Goal: Information Seeking & Learning: Learn about a topic

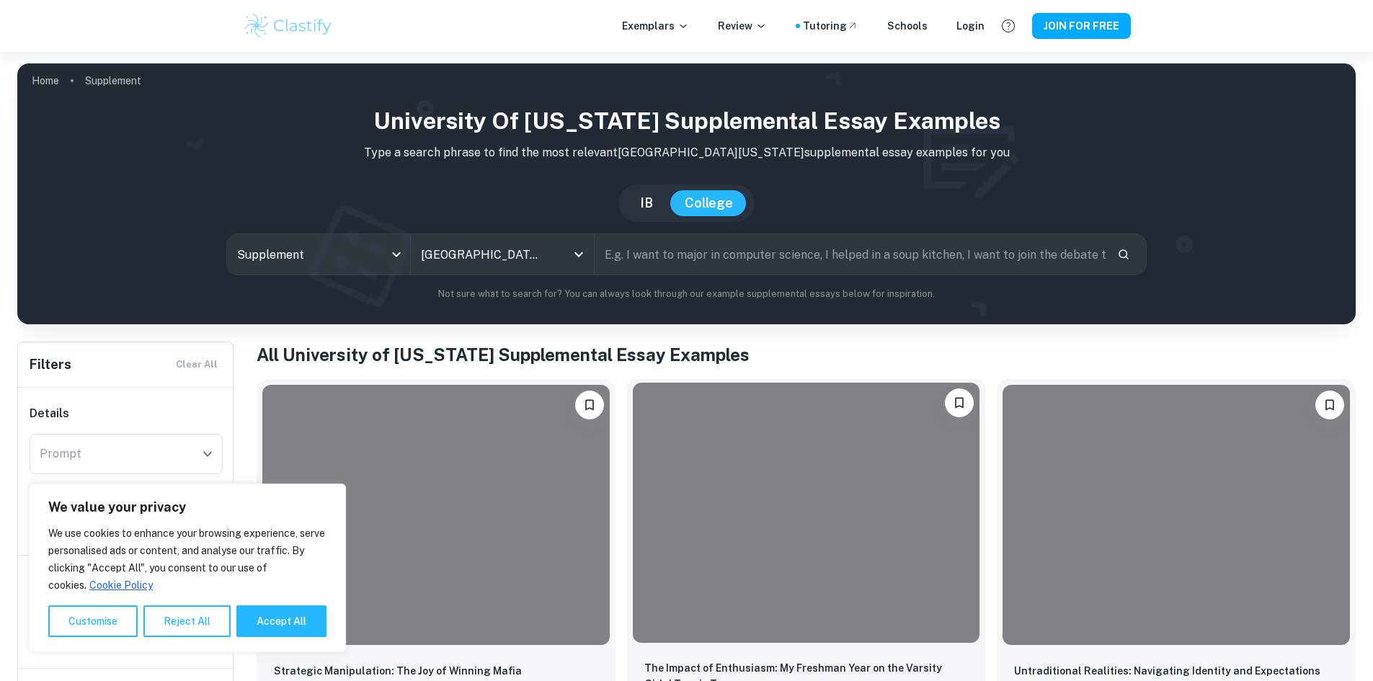
scroll to position [216, 0]
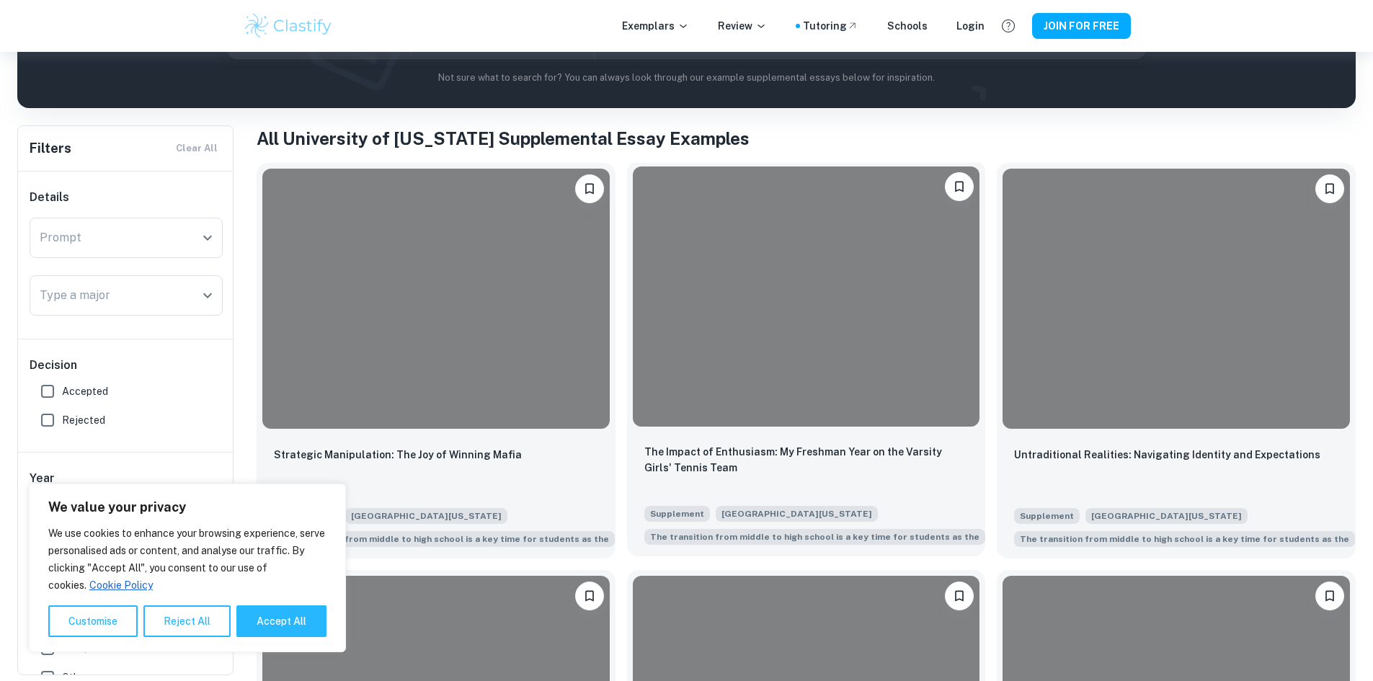
click at [657, 280] on div at bounding box center [806, 297] width 347 height 260
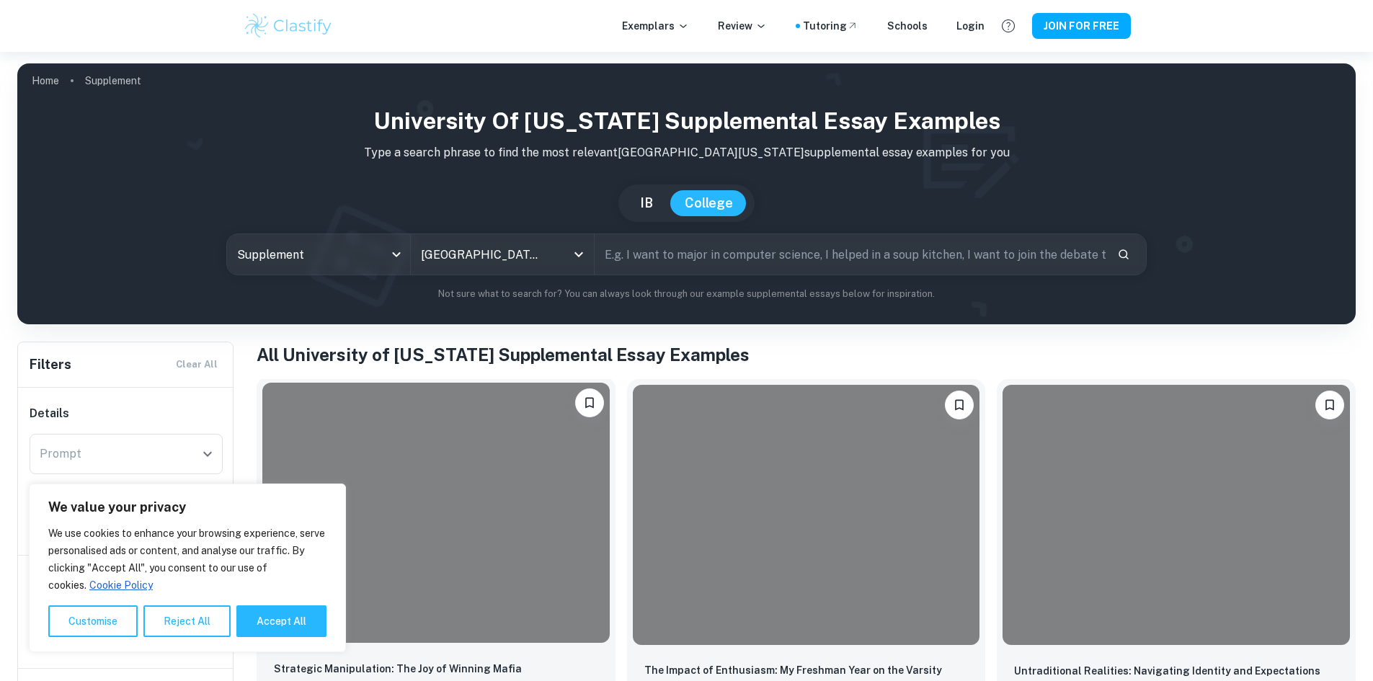
scroll to position [360, 0]
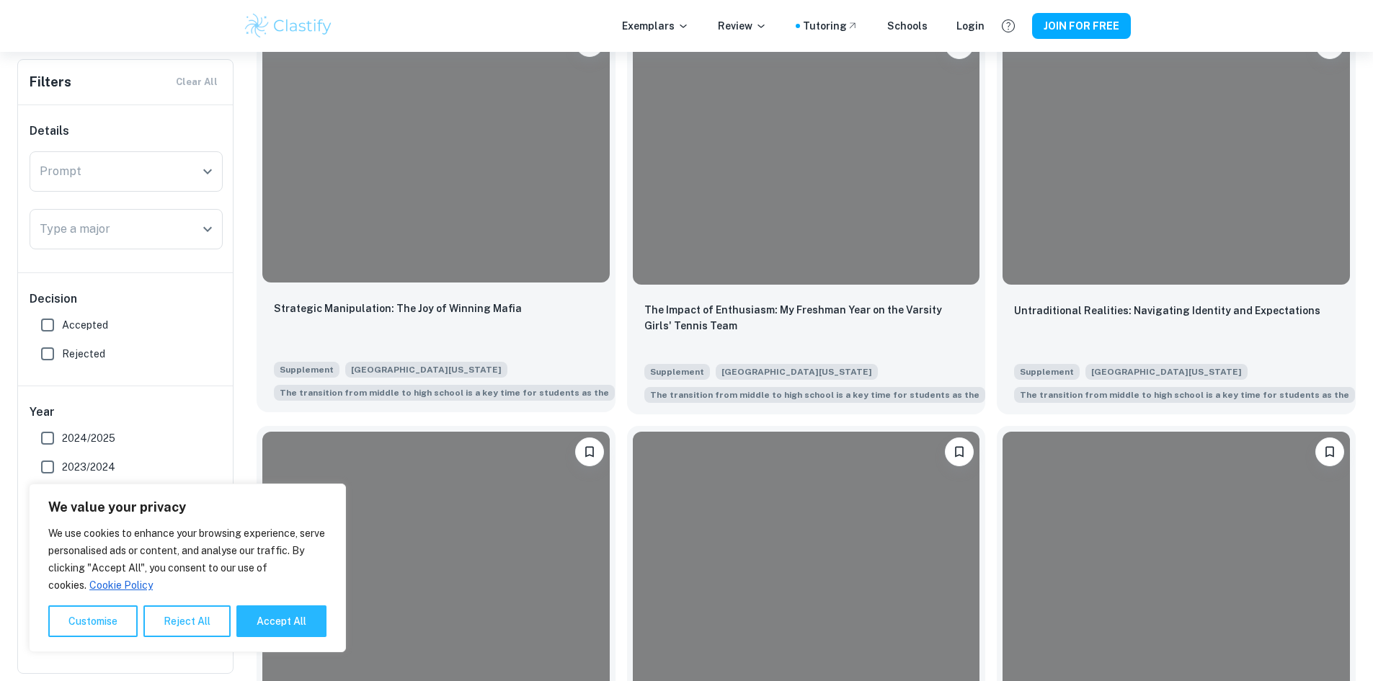
click at [365, 167] on div at bounding box center [435, 152] width 347 height 260
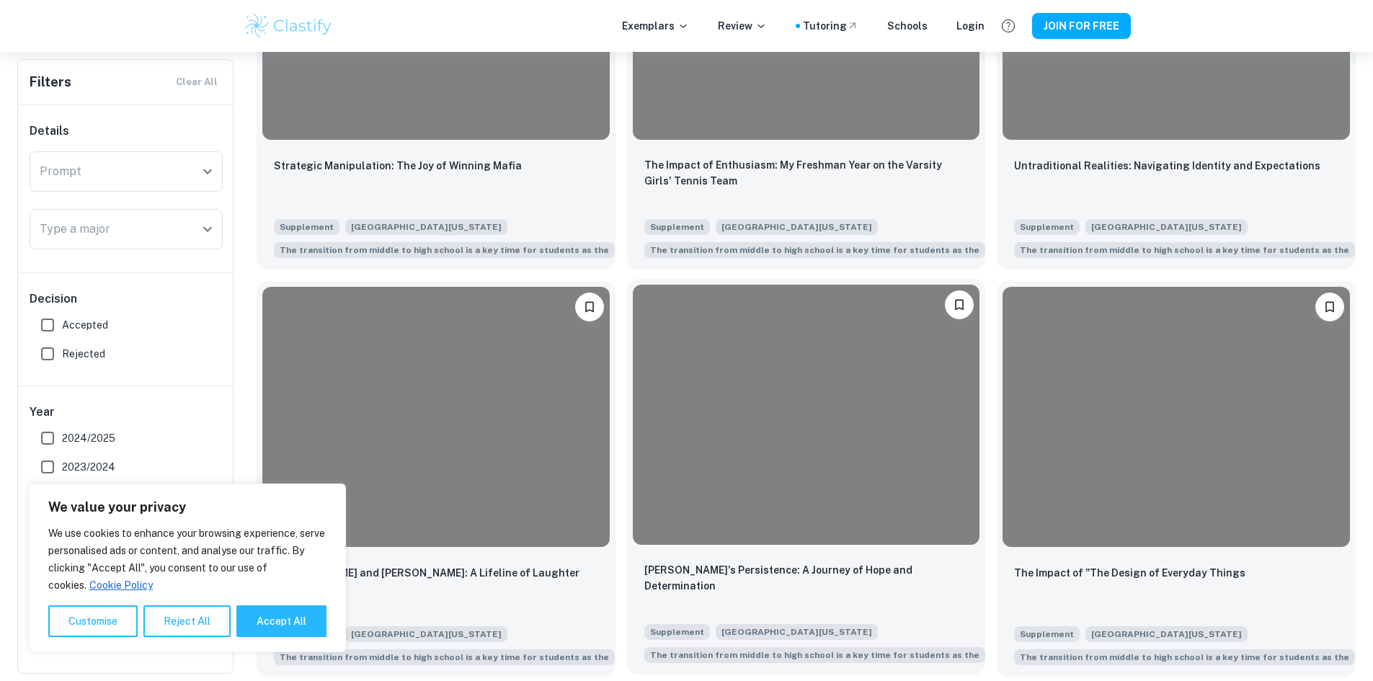
scroll to position [649, 0]
